Goal: Task Accomplishment & Management: Use online tool/utility

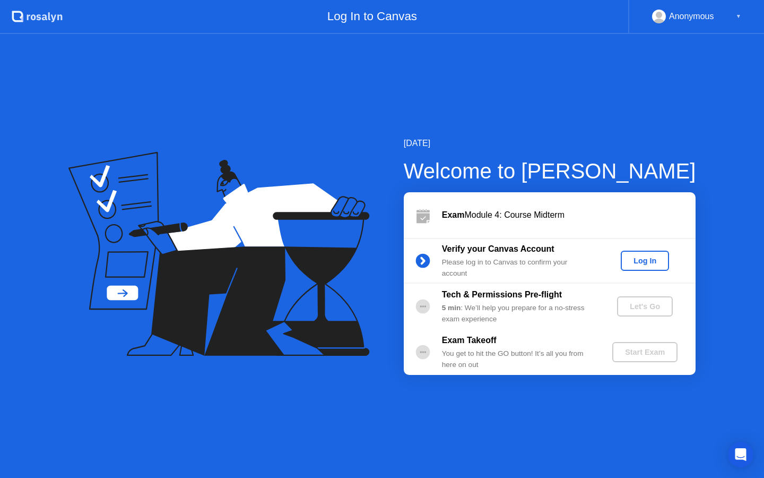
click at [647, 260] on div "Log In" at bounding box center [645, 260] width 40 height 8
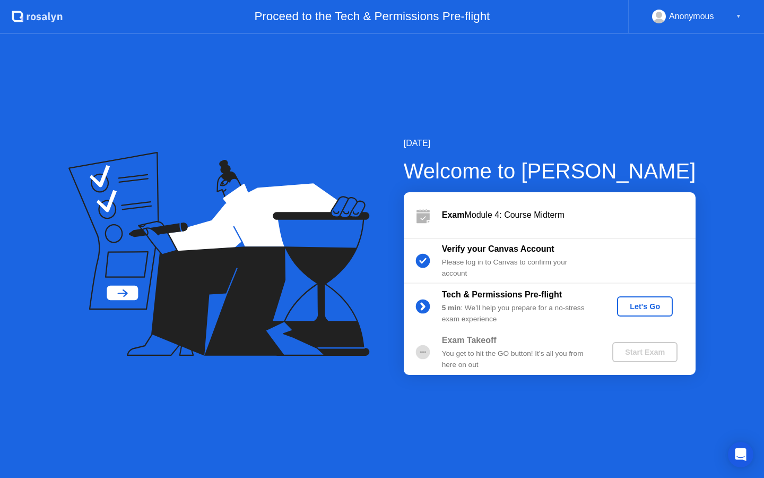
click at [651, 304] on div "Let's Go" at bounding box center [644, 306] width 47 height 8
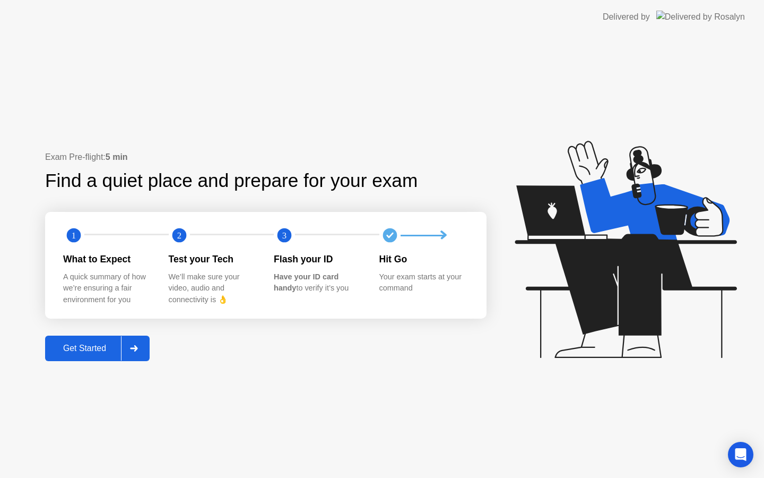
click at [136, 345] on icon at bounding box center [134, 348] width 8 height 6
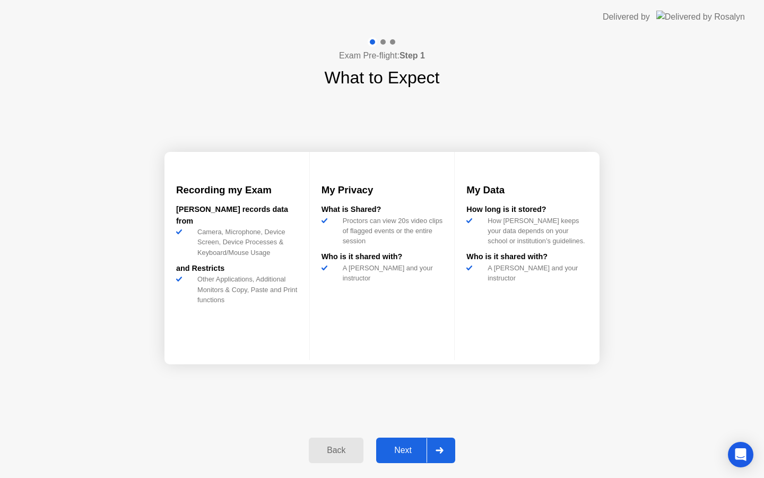
click at [449, 446] on div at bounding box center [439, 450] width 25 height 24
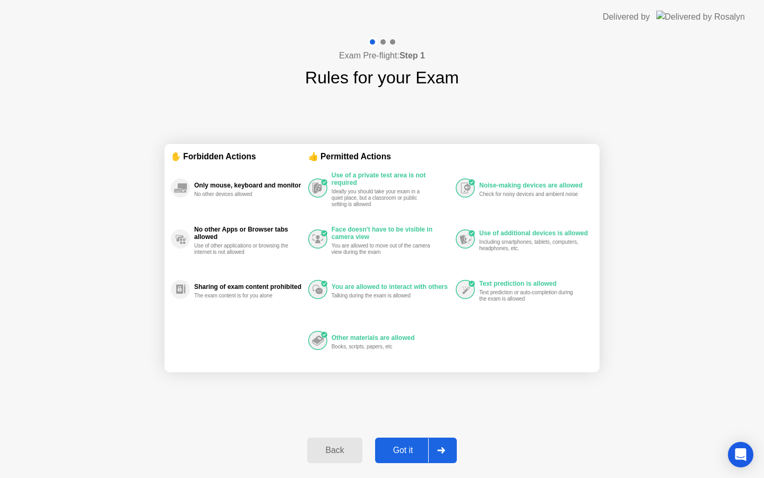
click at [448, 448] on div at bounding box center [440, 450] width 25 height 24
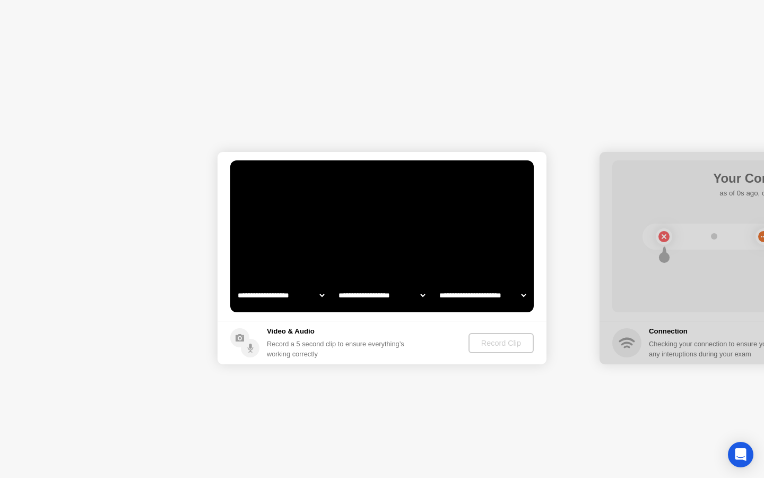
select select "**********"
select select "*******"
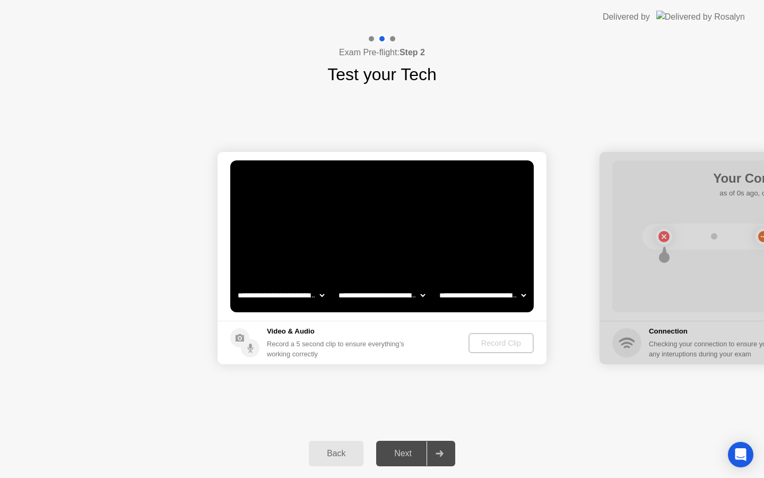
click at [416, 297] on select "**********" at bounding box center [381, 294] width 91 height 21
click at [507, 339] on div "Record Clip" at bounding box center [501, 343] width 57 height 8
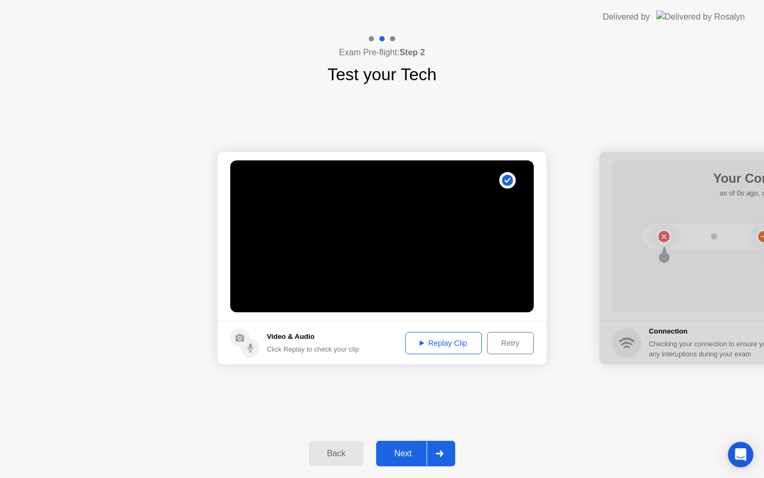
click at [442, 456] on div at bounding box center [439, 453] width 25 height 24
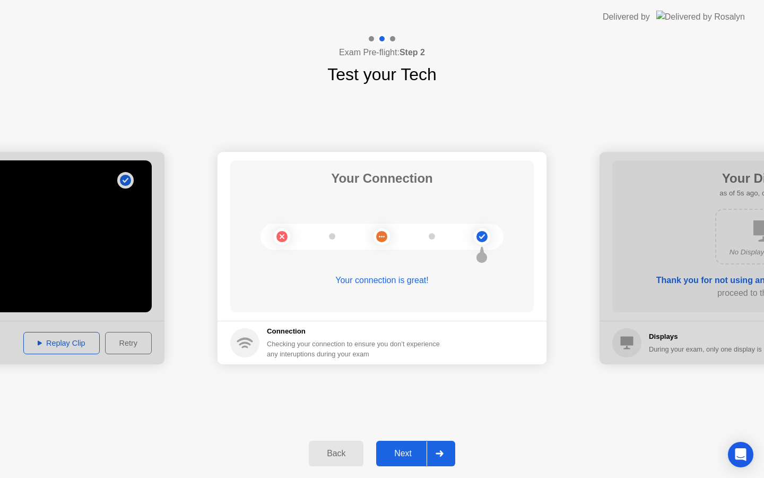
click at [407, 446] on button "Next" at bounding box center [415, 452] width 79 height 25
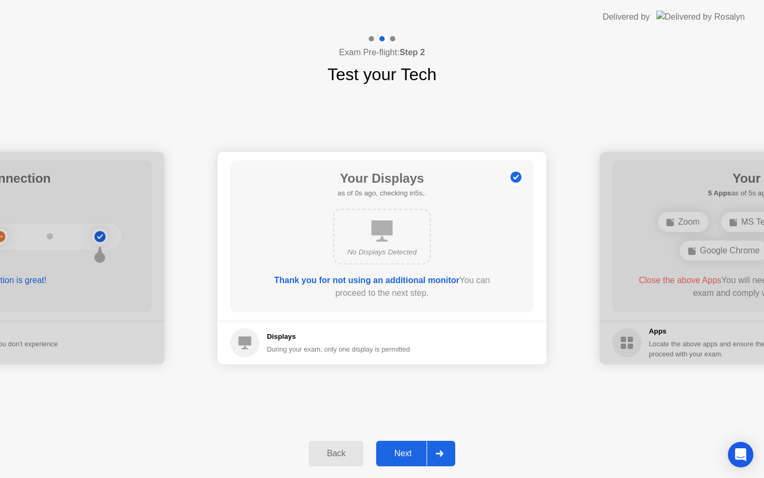
click at [404, 444] on button "Next" at bounding box center [415, 452] width 79 height 25
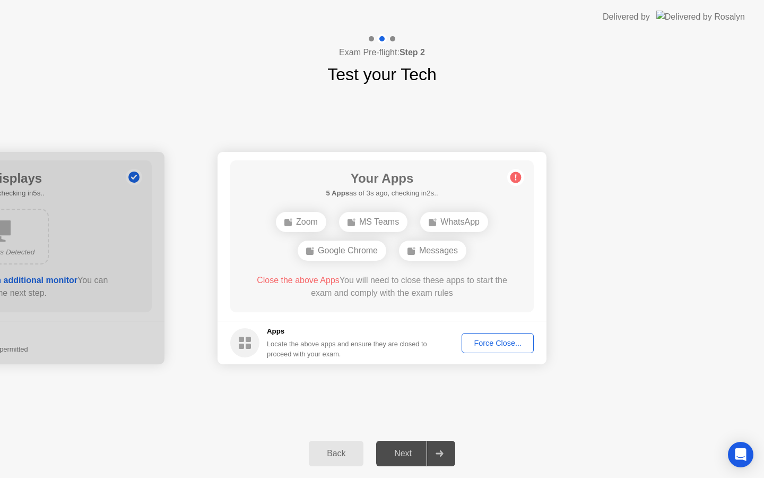
click at [290, 280] on span "Close the above Apps" at bounding box center [298, 279] width 83 height 9
click at [500, 342] on div "Force Close..." at bounding box center [497, 343] width 65 height 8
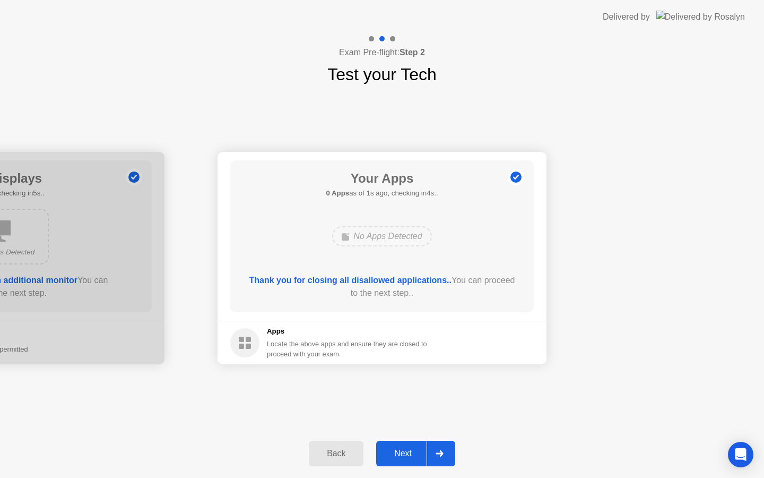
click at [400, 451] on div "Next" at bounding box center [402, 453] width 47 height 10
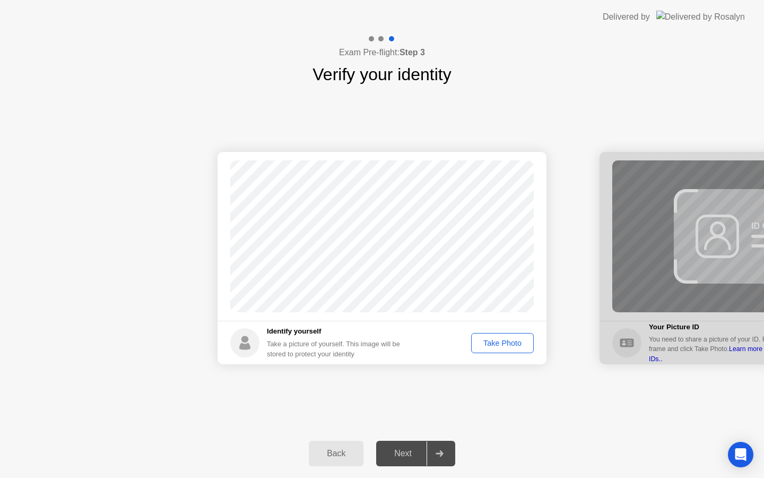
click at [485, 344] on div "Take Photo" at bounding box center [502, 343] width 55 height 8
click at [504, 342] on div "Retake" at bounding box center [509, 343] width 41 height 8
click at [504, 342] on div "Take Photo" at bounding box center [502, 343] width 55 height 8
click at [394, 451] on div "Next" at bounding box center [402, 453] width 47 height 10
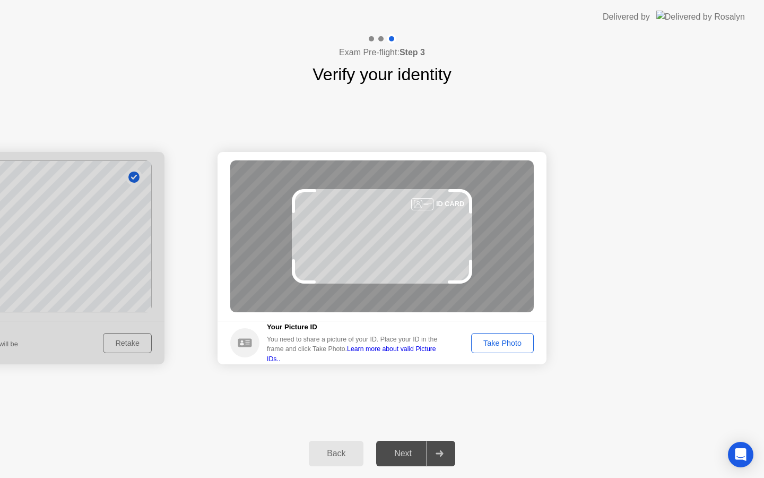
click at [504, 340] on div "Take Photo" at bounding box center [502, 343] width 55 height 8
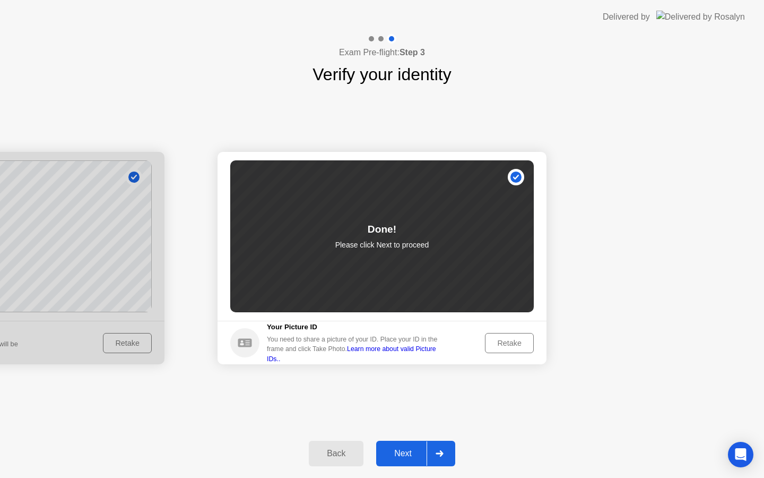
click at [414, 452] on div "Next" at bounding box center [402, 453] width 47 height 10
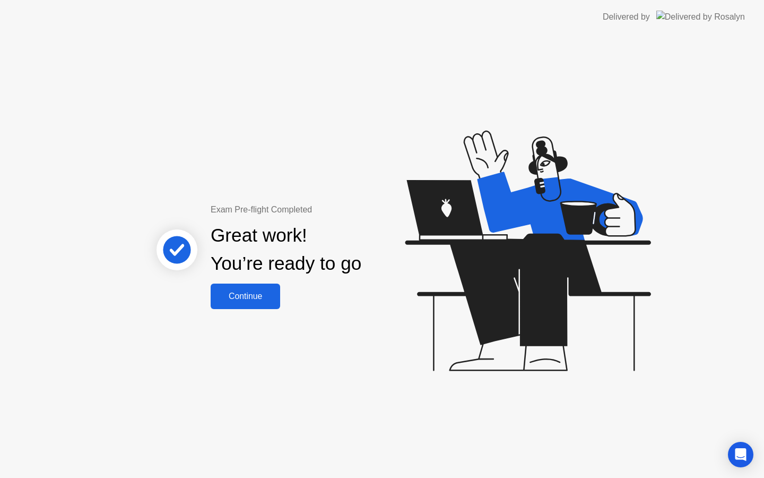
click at [255, 282] on div "Great work! You’re ready to go" at bounding box center [286, 249] width 287 height 67
click at [258, 309] on div "Exam Pre-flight Completed Great work! You’re ready to go Continue" at bounding box center [382, 256] width 764 height 444
click at [249, 291] on div "Continue" at bounding box center [245, 296] width 63 height 10
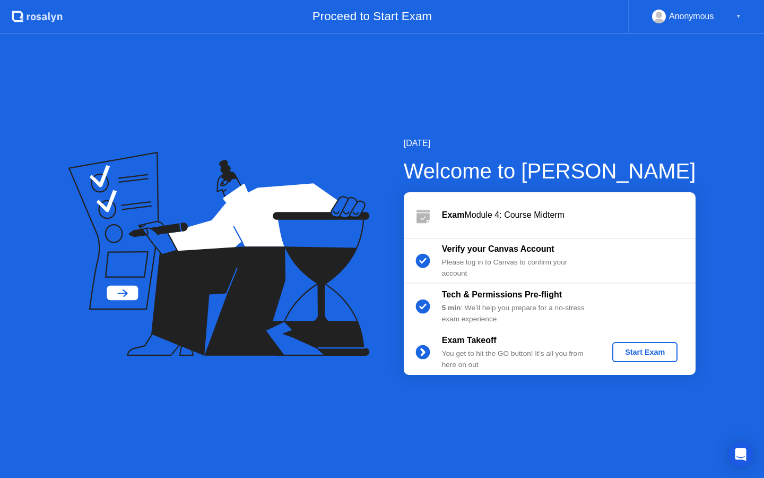
click at [649, 356] on div "Start Exam" at bounding box center [645, 352] width 57 height 8
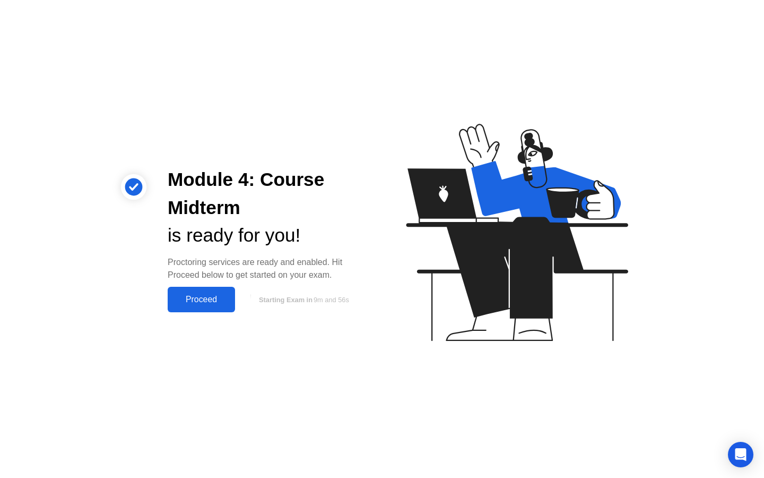
click at [194, 296] on div "Proceed" at bounding box center [201, 300] width 61 height 10
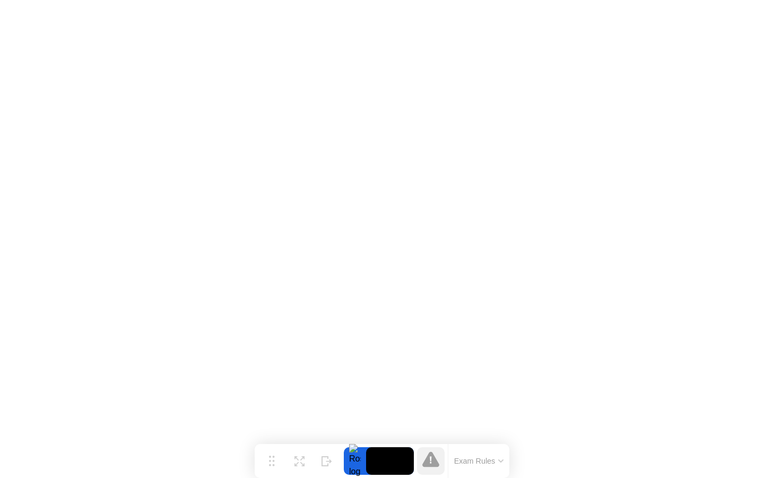
click at [504, 460] on button "Exam Rules" at bounding box center [479, 461] width 56 height 10
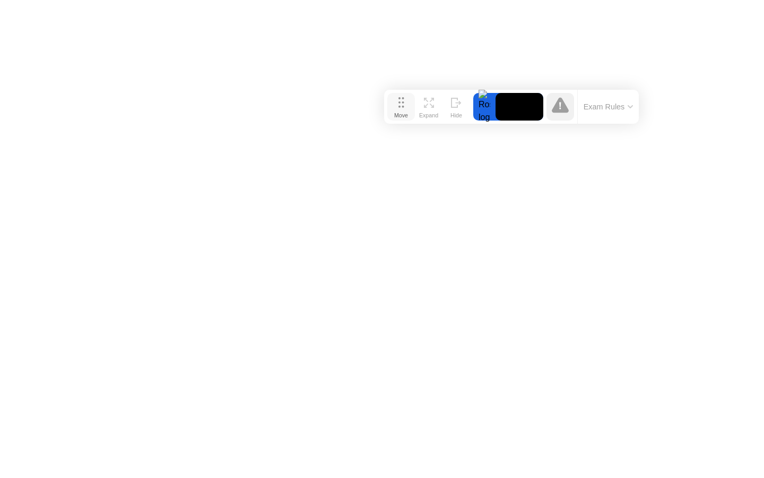
drag, startPoint x: 273, startPoint y: 459, endPoint x: 399, endPoint y: 105, distance: 375.8
click at [400, 105] on icon at bounding box center [402, 102] width 6 height 11
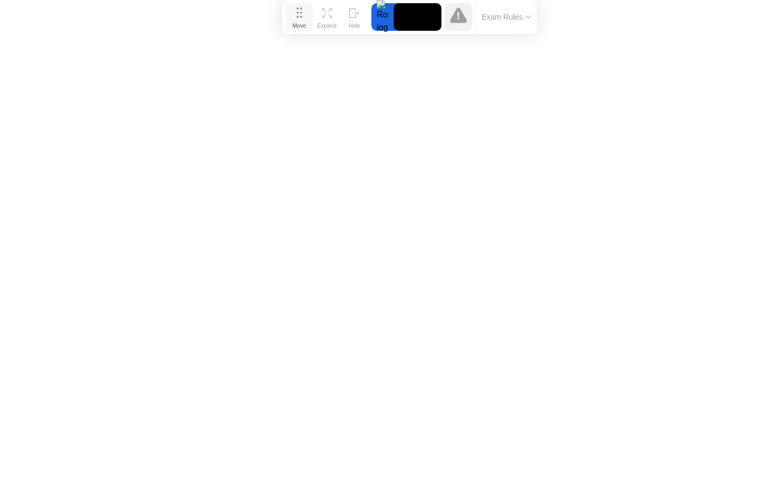
drag, startPoint x: 399, startPoint y: 105, endPoint x: 300, endPoint y: 5, distance: 140.7
click at [300, 5] on button "Move" at bounding box center [300, 17] width 28 height 28
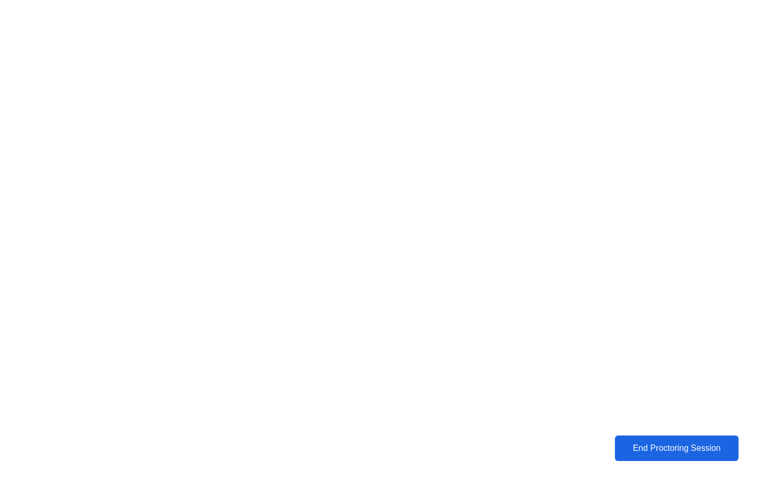
click at [642, 455] on button "End Proctoring Session" at bounding box center [677, 447] width 124 height 25
